Goal: Information Seeking & Learning: Learn about a topic

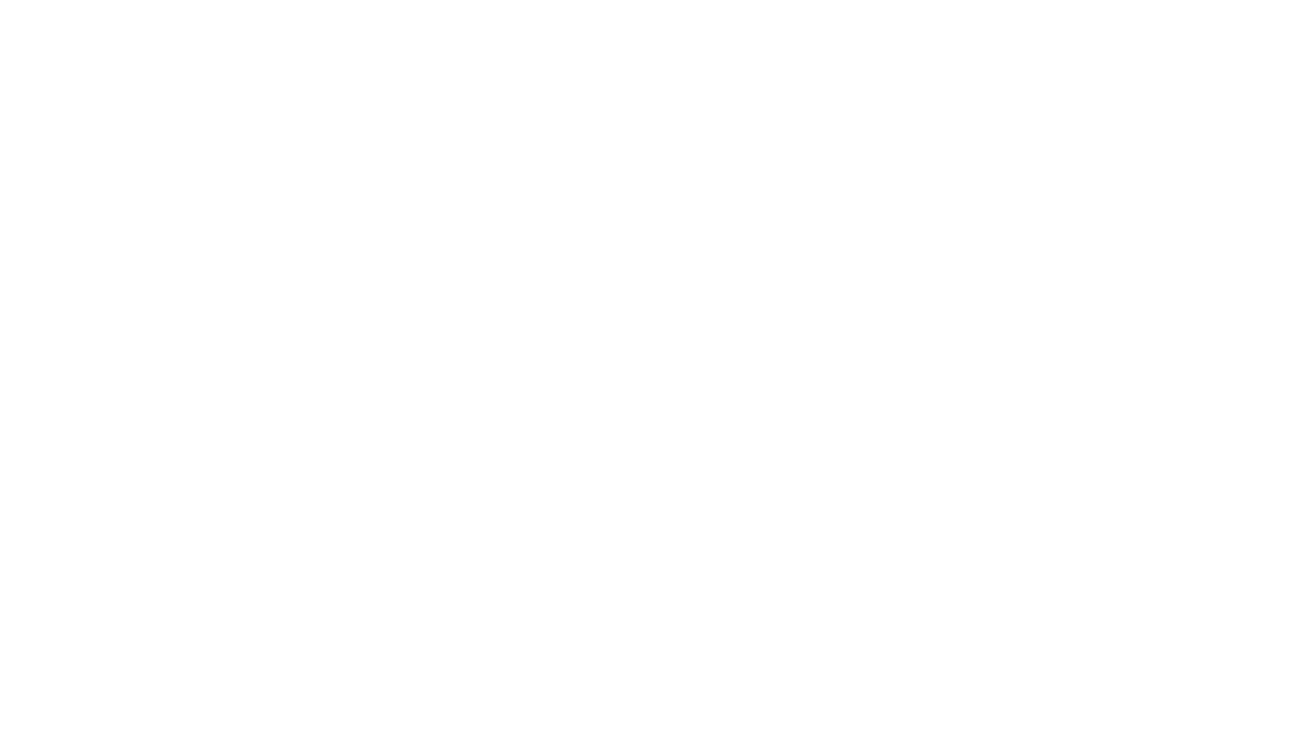
select select "******"
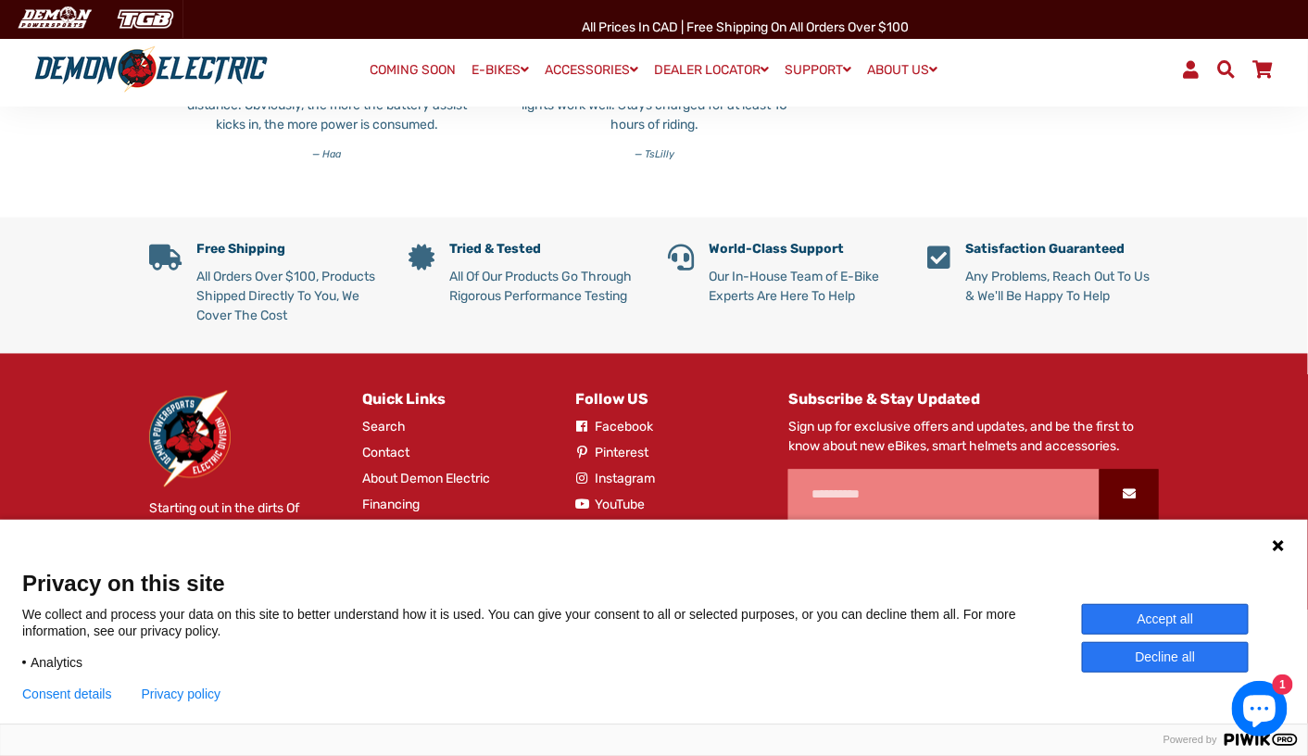
scroll to position [5472, 0]
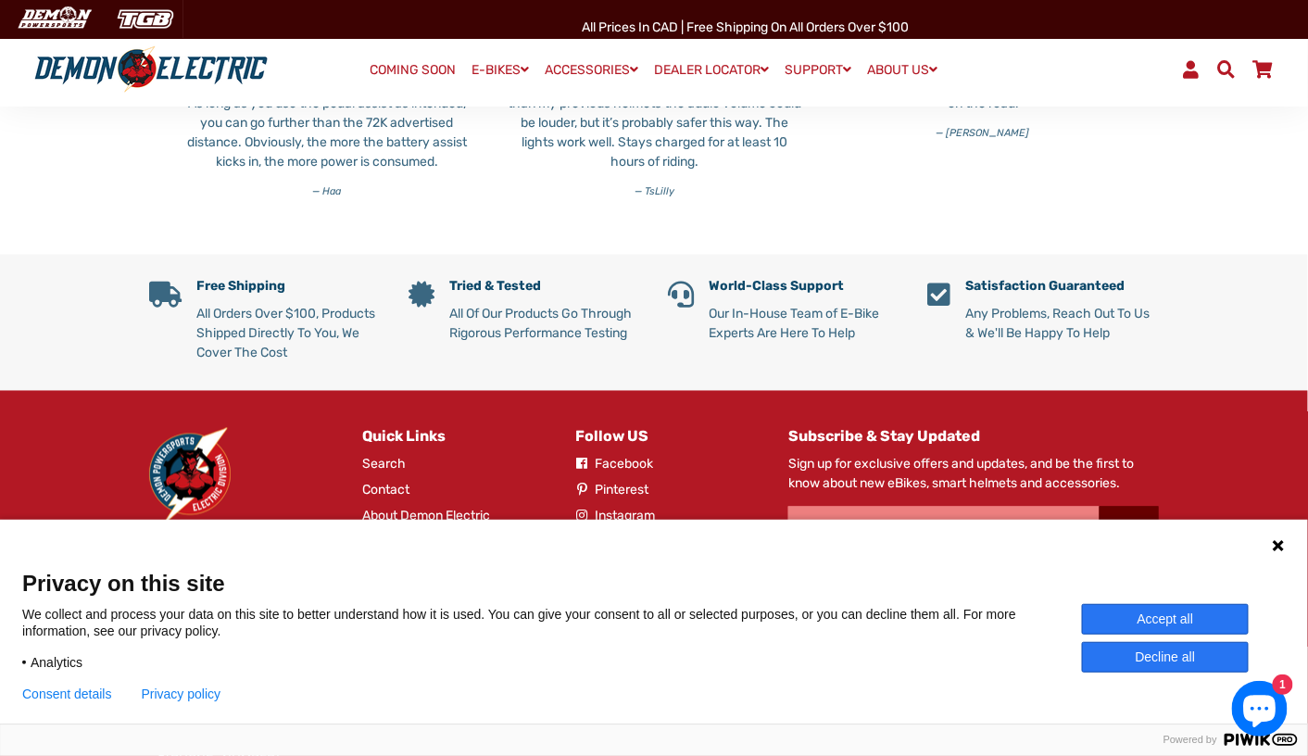
click at [497, 332] on p "All Of Our Products Go Through Rigorous Performance Testing" at bounding box center [544, 324] width 191 height 39
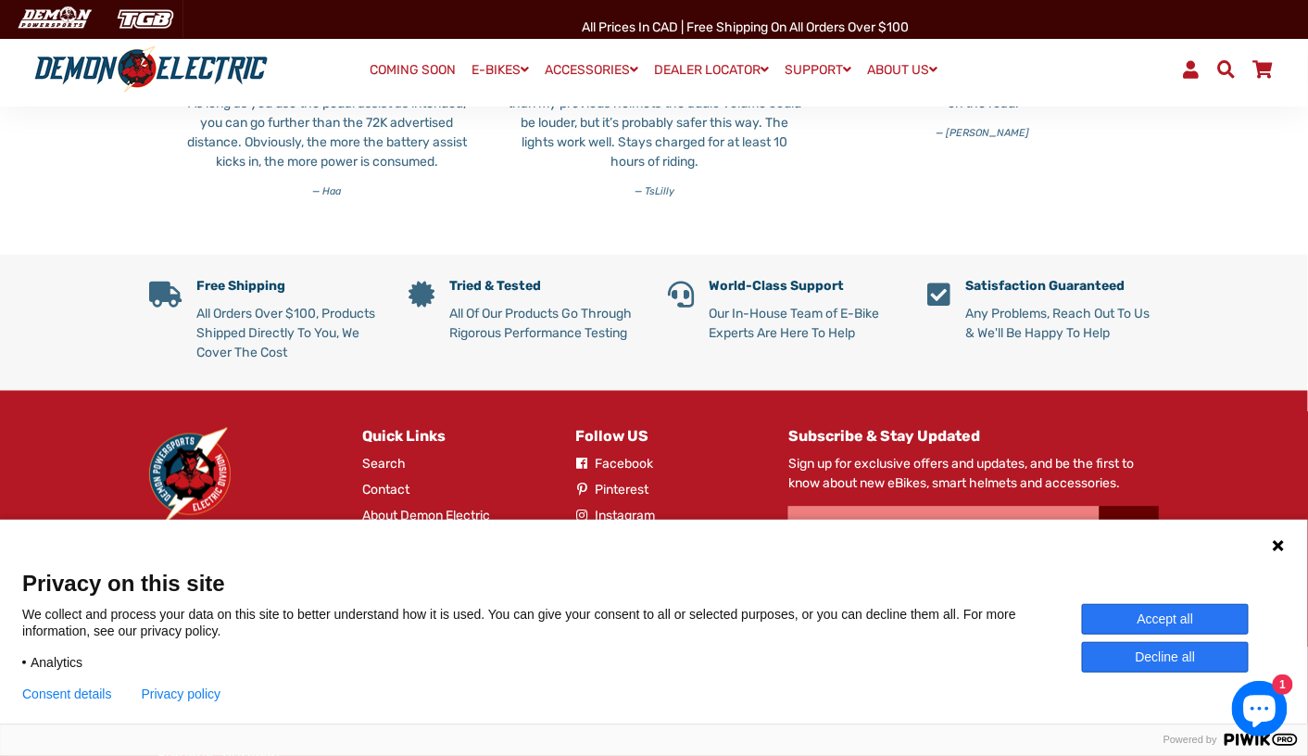
click at [311, 358] on p "All Orders Over $100, Products Shipped Directly To You, We Cover The Cost" at bounding box center [288, 334] width 184 height 58
click at [756, 325] on p "Our In-House Team of E-Bike Experts Are Here To Help" at bounding box center [803, 324] width 191 height 39
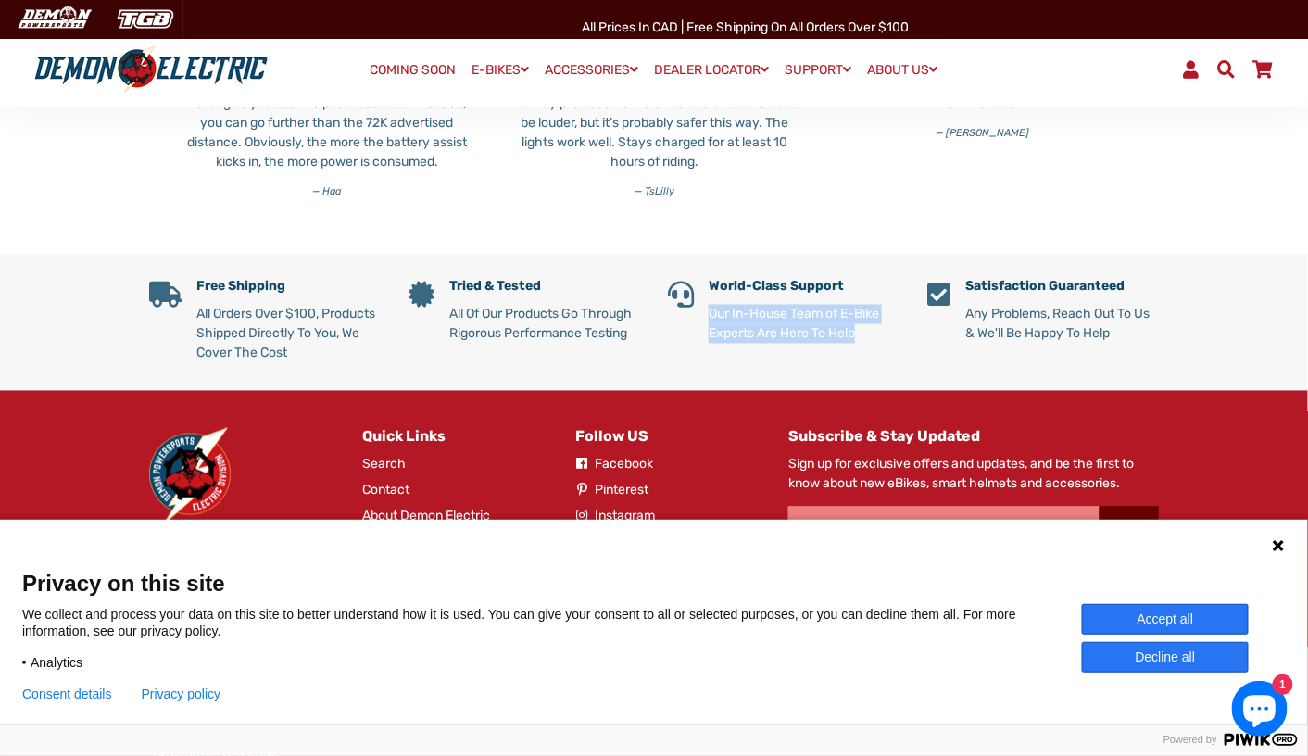
drag, startPoint x: 756, startPoint y: 325, endPoint x: 731, endPoint y: 326, distance: 25.0
click at [731, 326] on p "Our In-House Team of E-Bike Experts Are Here To Help" at bounding box center [803, 324] width 191 height 39
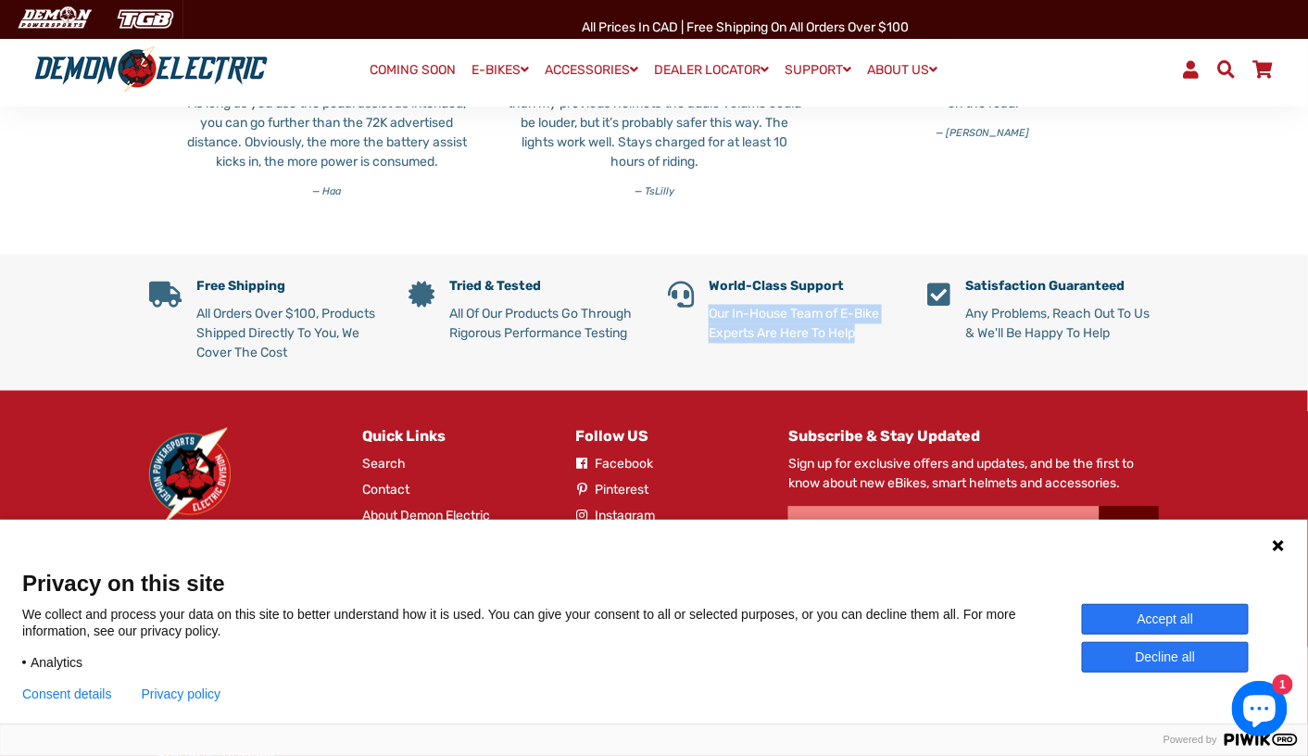
drag, startPoint x: 731, startPoint y: 326, endPoint x: 746, endPoint y: 328, distance: 15.9
click at [746, 328] on p "Our In-House Team of E-Bike Experts Are Here To Help" at bounding box center [803, 324] width 191 height 39
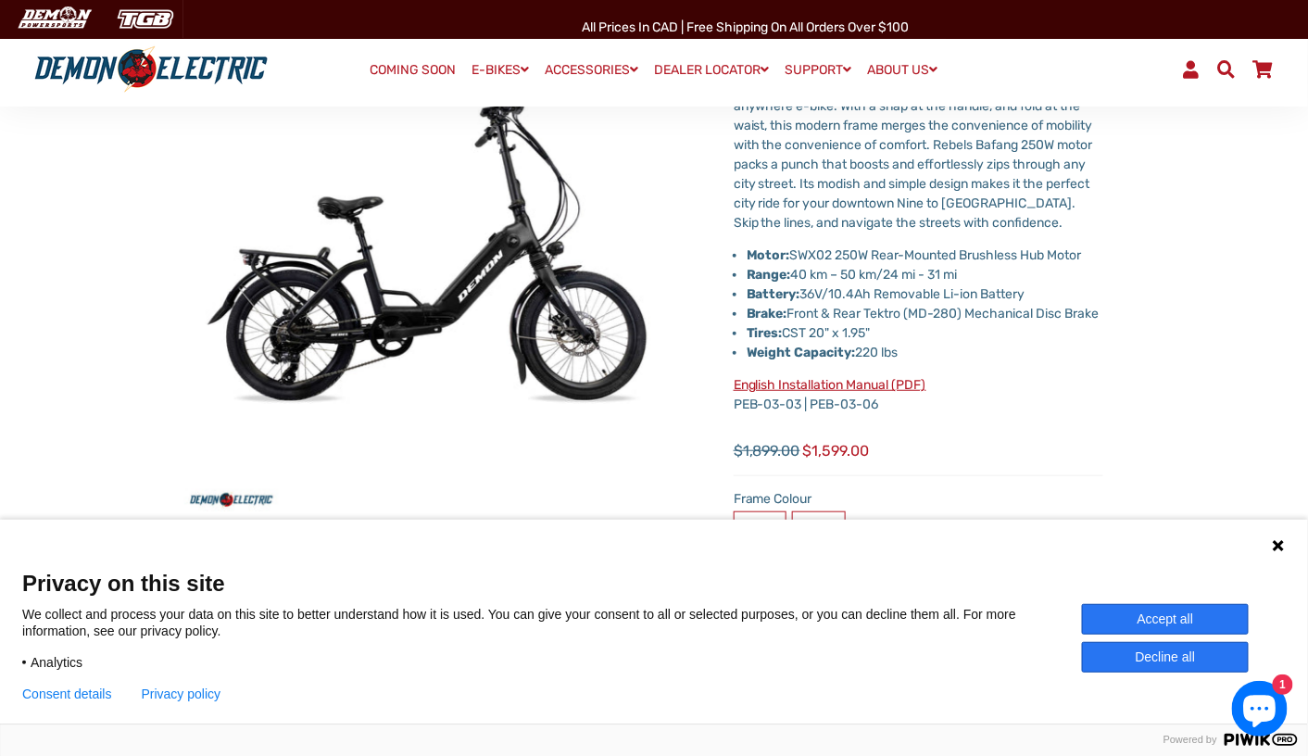
scroll to position [230, 0]
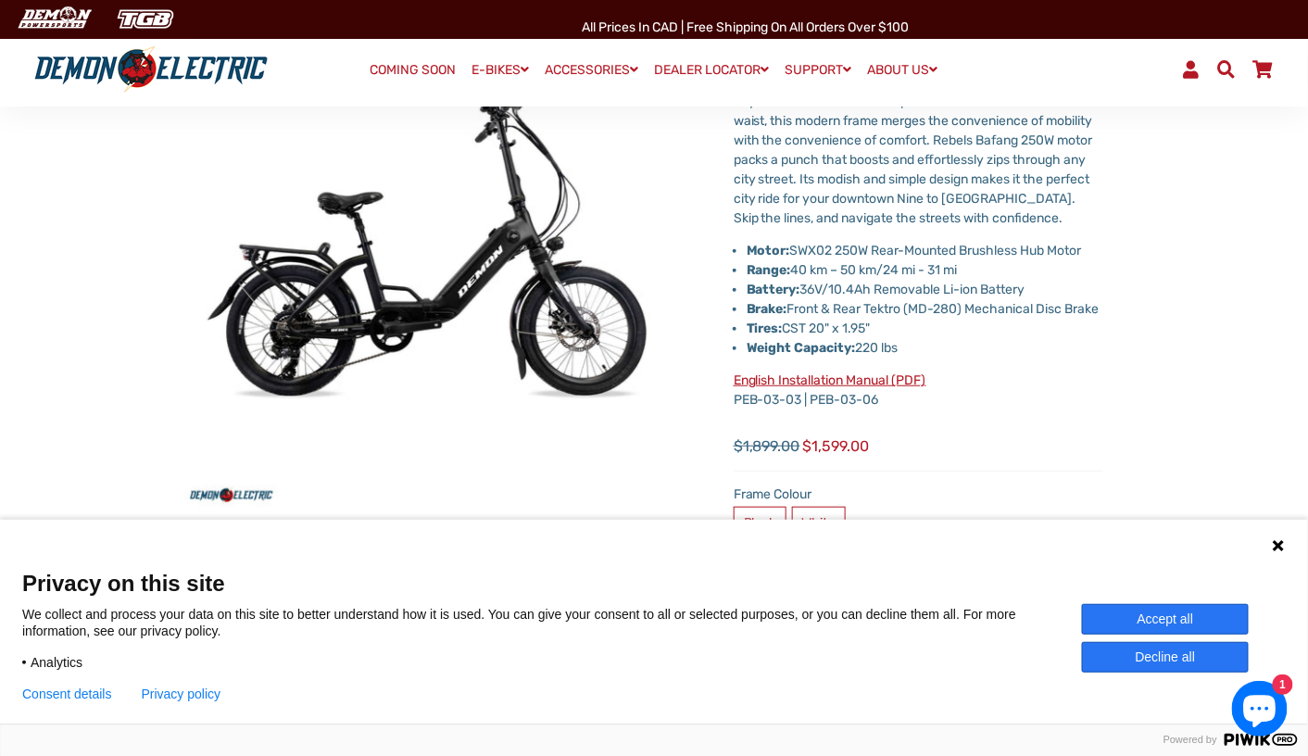
click at [784, 291] on strong "Battery:" at bounding box center [773, 290] width 54 height 16
click at [798, 268] on li "Range: 40 km – 50 km/24 mi - 31 mi" at bounding box center [924, 269] width 357 height 19
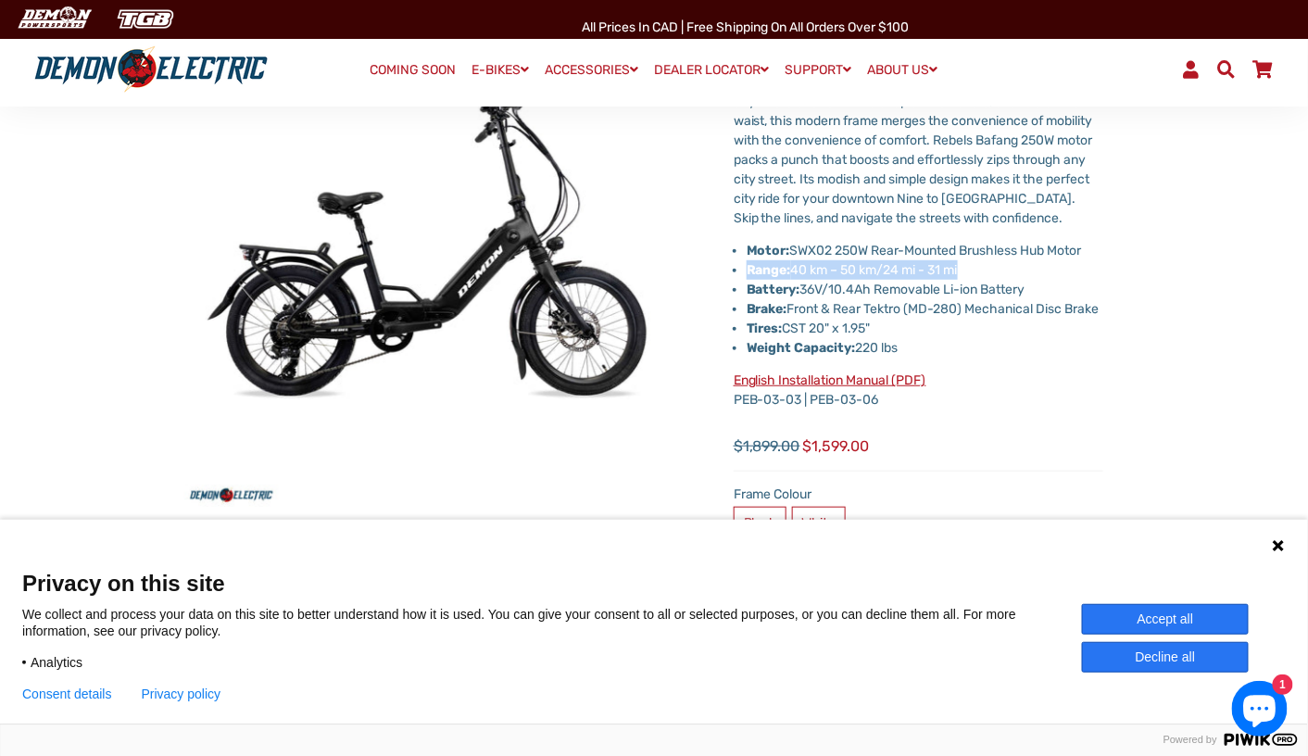
drag, startPoint x: 798, startPoint y: 268, endPoint x: 780, endPoint y: 261, distance: 19.6
click at [780, 261] on li "Range: 40 km – 50 km/24 mi - 31 mi" at bounding box center [924, 269] width 357 height 19
click at [780, 262] on strong "Range:" at bounding box center [768, 270] width 44 height 16
